Goal: Information Seeking & Learning: Learn about a topic

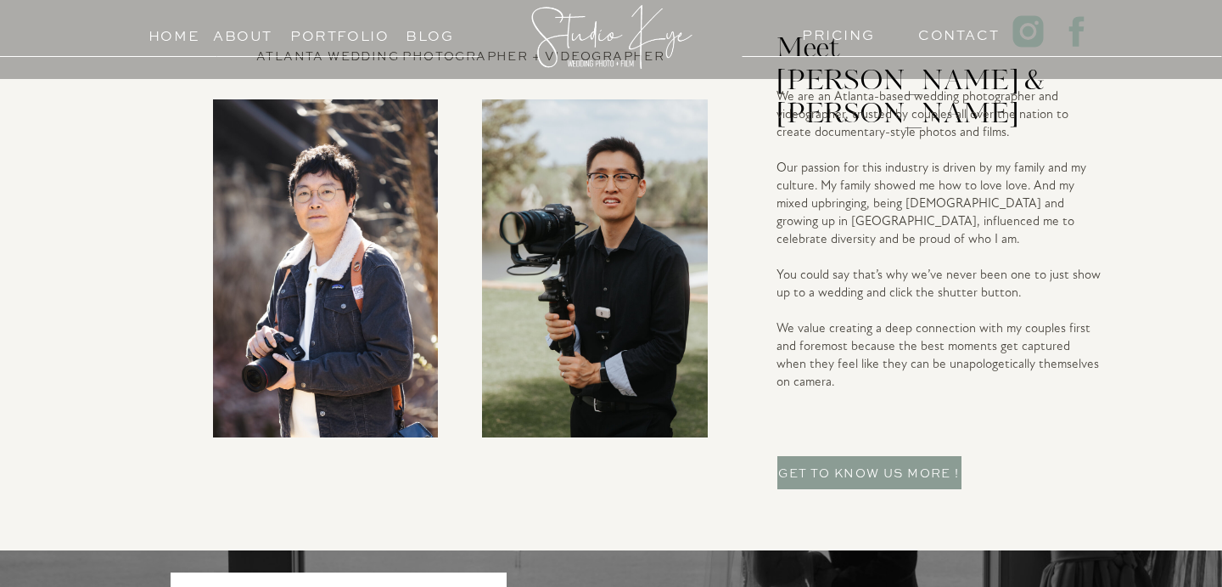
scroll to position [3936, 0]
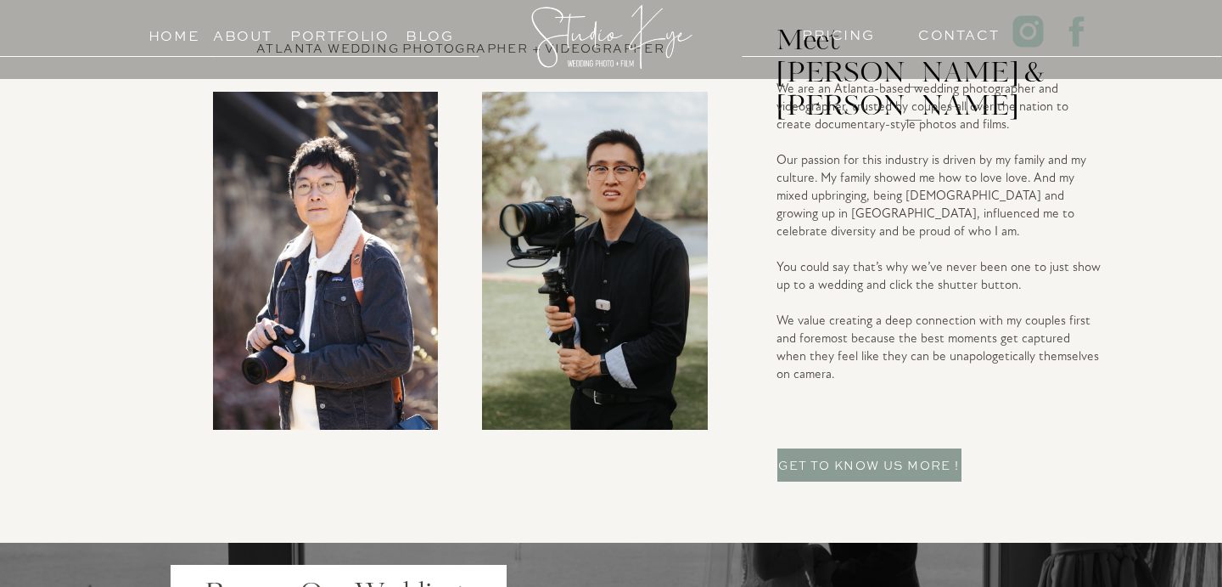
click at [336, 39] on h3 "Portfolio" at bounding box center [328, 32] width 77 height 16
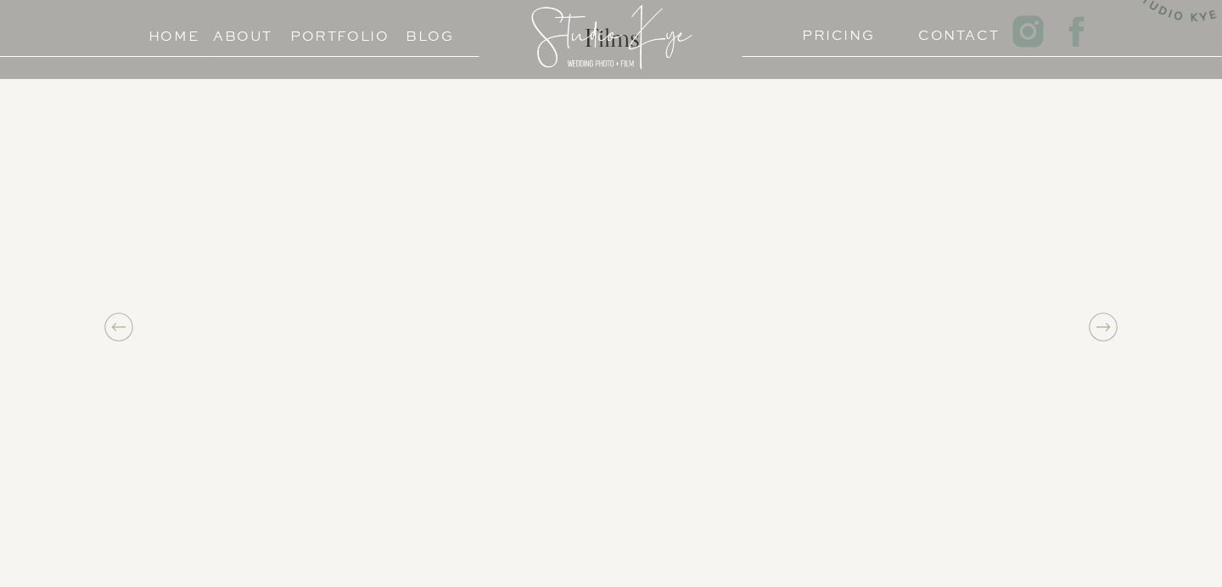
scroll to position [1461, 0]
click at [849, 38] on h3 "PRICING" at bounding box center [834, 31] width 65 height 16
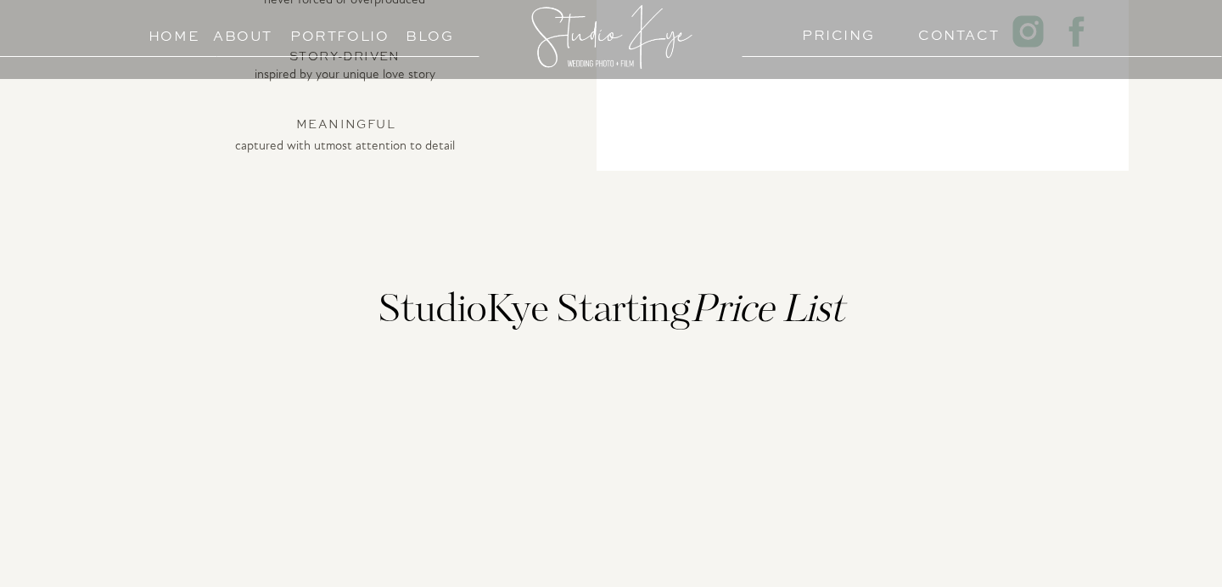
scroll to position [1560, 0]
